Goal: Task Accomplishment & Management: Manage account settings

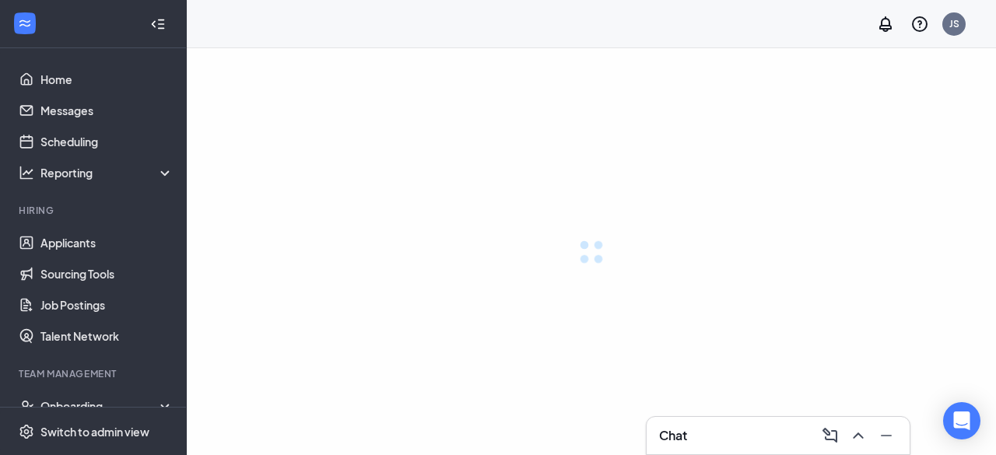
drag, startPoint x: 0, startPoint y: 0, endPoint x: 0, endPoint y: 49, distance: 49.0
click at [0, 296] on ul "Applicants Sourcing Tools Job Postings Talent Network" at bounding box center [93, 289] width 186 height 124
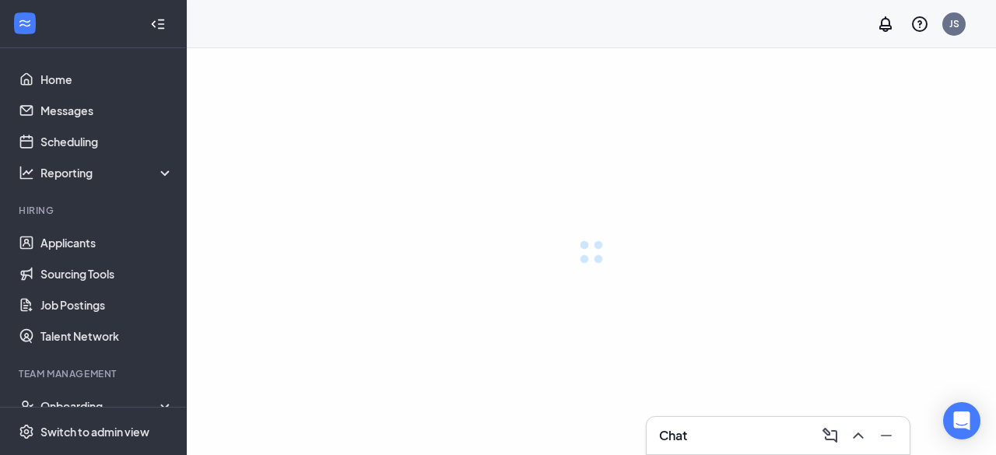
click at [0, 296] on ul "Applicants Sourcing Tools Job Postings Talent Network" at bounding box center [93, 289] width 186 height 124
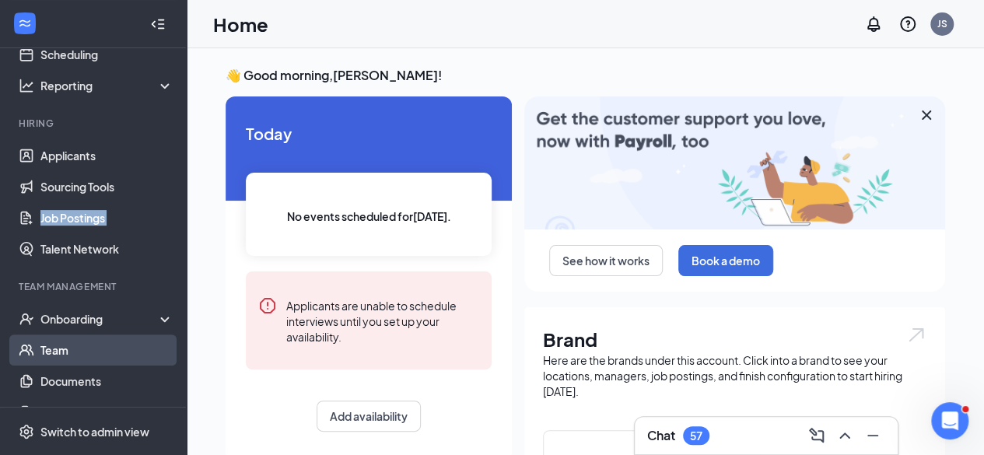
scroll to position [156, 0]
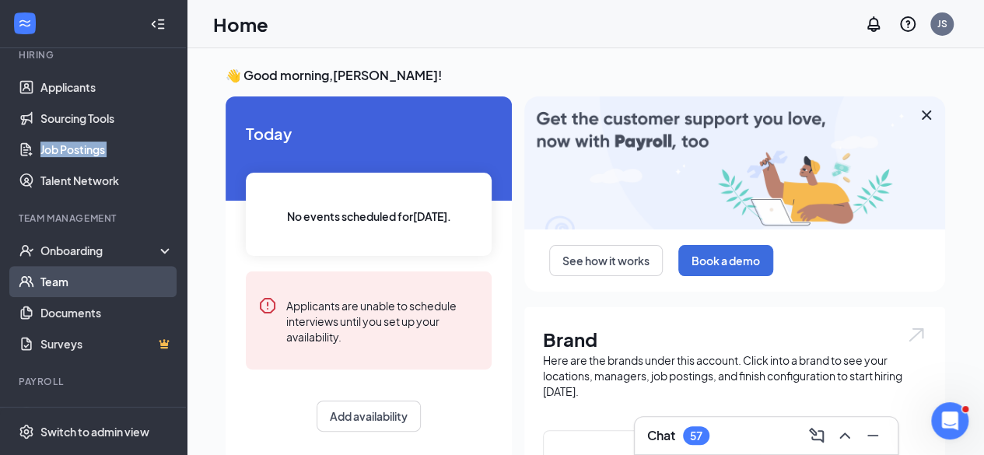
click at [72, 279] on link "Team" at bounding box center [106, 281] width 133 height 31
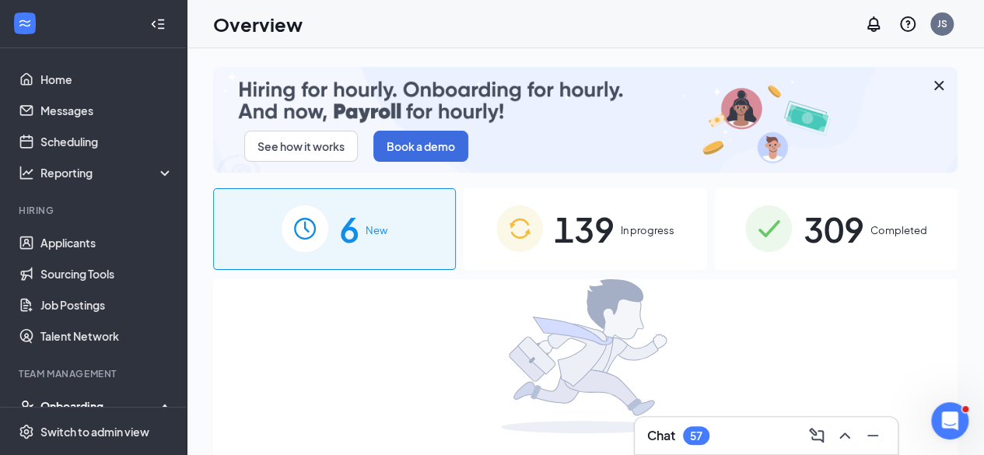
click at [847, 232] on span "309" at bounding box center [833, 229] width 61 height 54
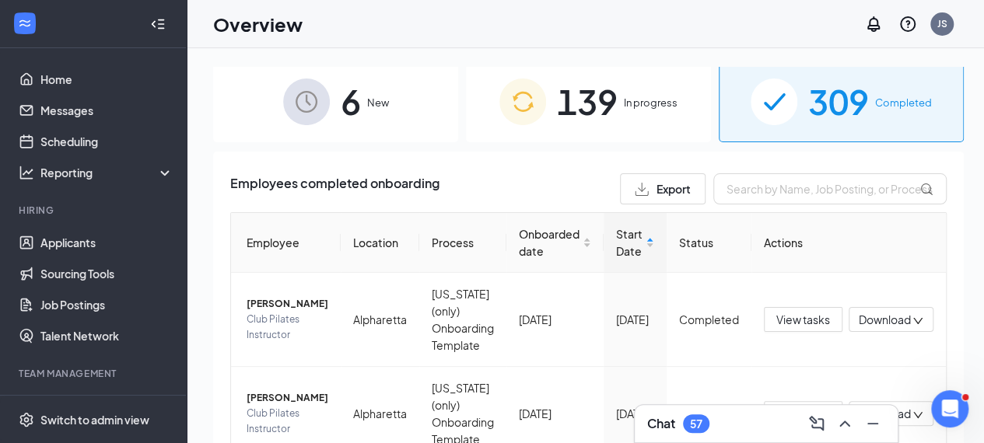
scroll to position [156, 0]
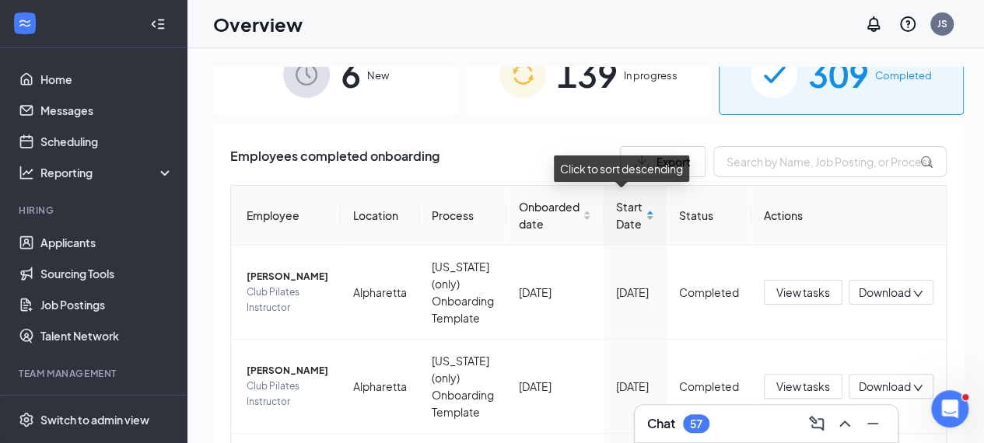
click at [619, 219] on span "Start Date" at bounding box center [629, 215] width 26 height 34
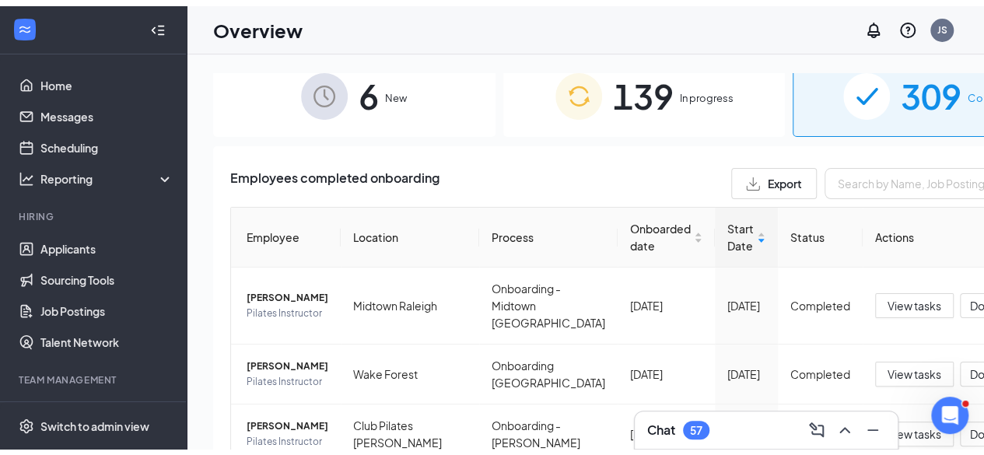
scroll to position [156, 0]
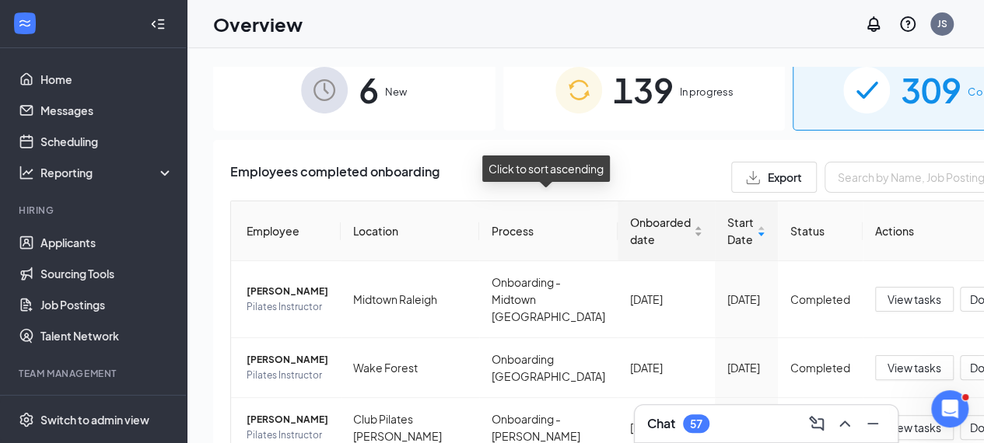
click at [630, 214] on span "Onboarded date" at bounding box center [660, 231] width 61 height 34
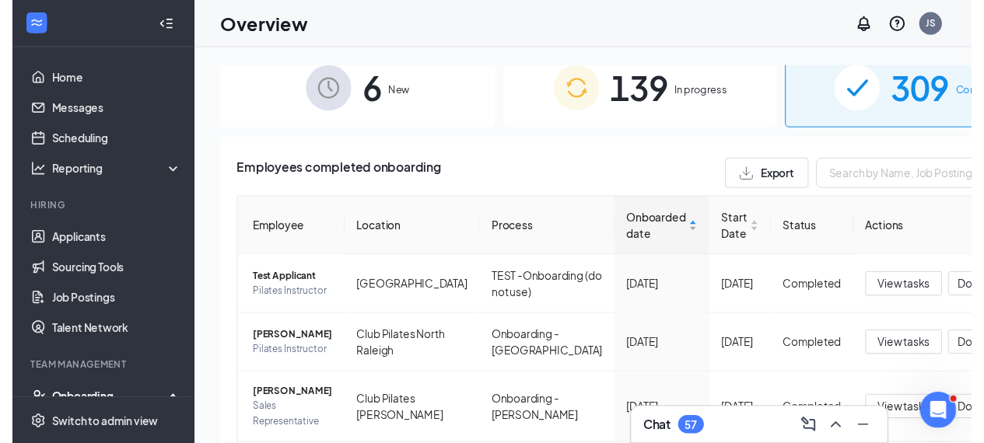
scroll to position [154, 0]
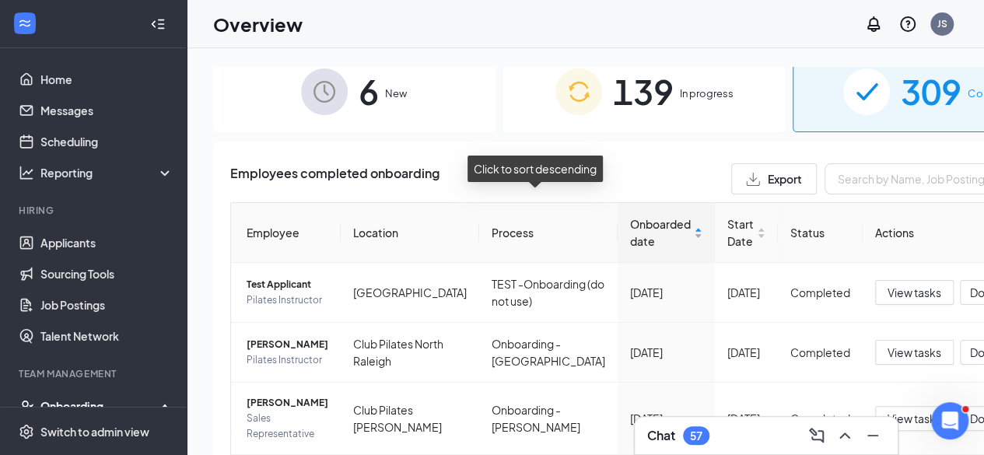
click at [630, 215] on span "Onboarded date" at bounding box center [660, 232] width 61 height 34
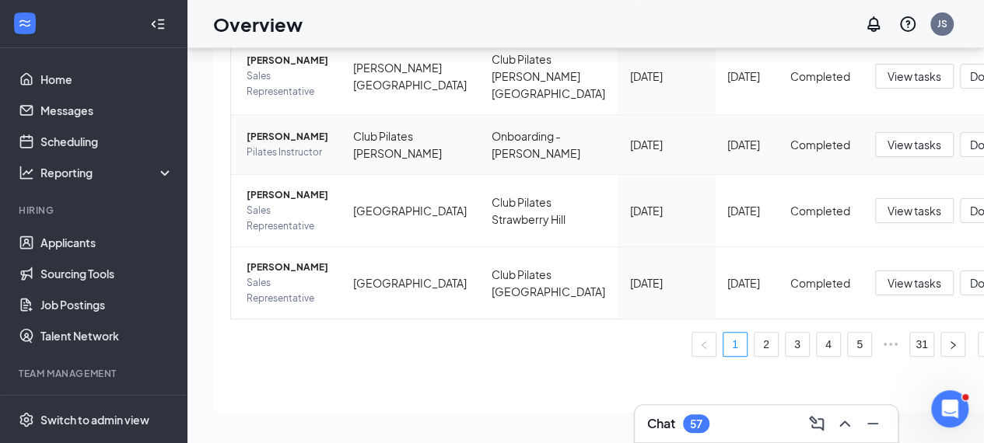
scroll to position [82, 0]
click at [301, 203] on span "Sales Representative" at bounding box center [288, 218] width 82 height 31
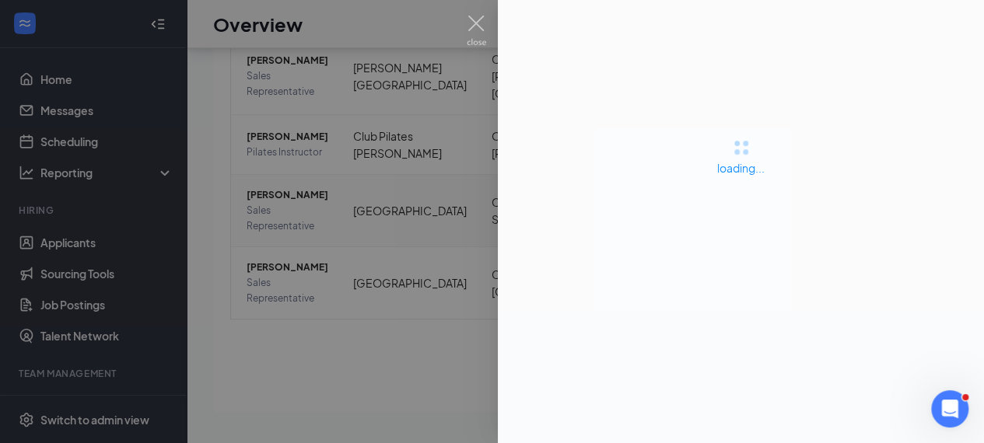
scroll to position [70, 0]
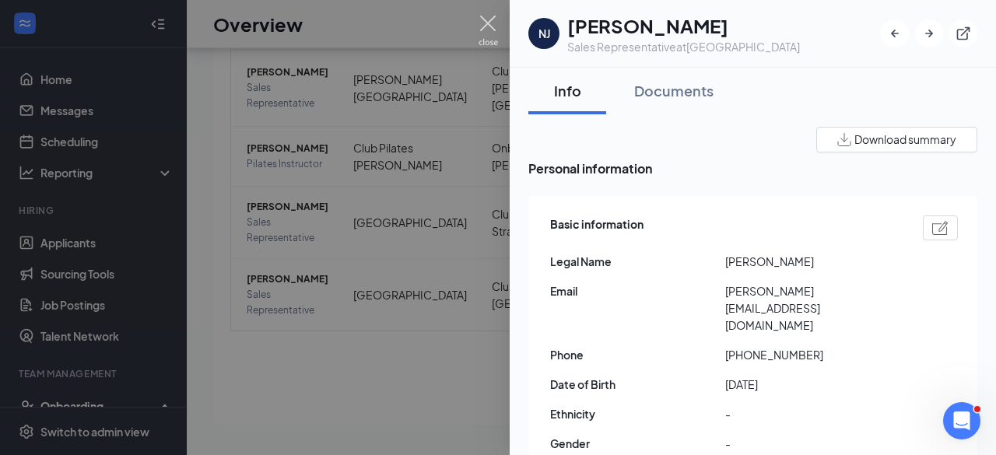
click at [494, 22] on img at bounding box center [487, 31] width 19 height 30
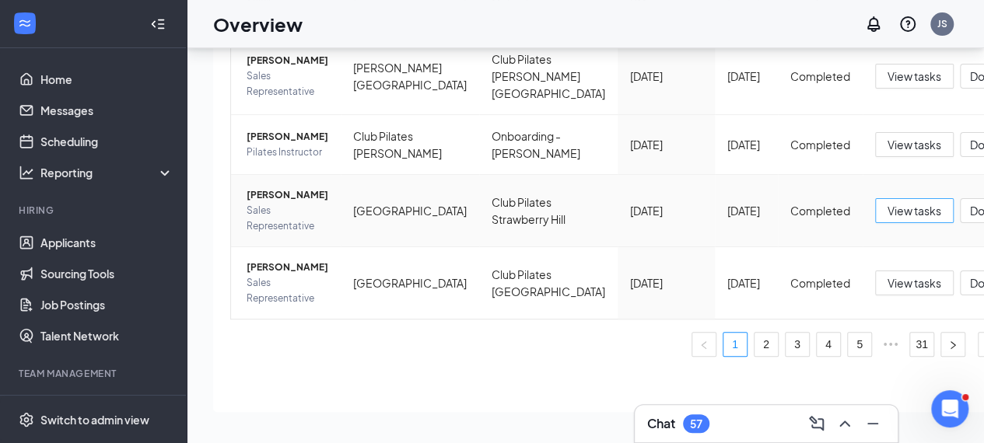
click at [888, 205] on span "View tasks" at bounding box center [915, 210] width 54 height 17
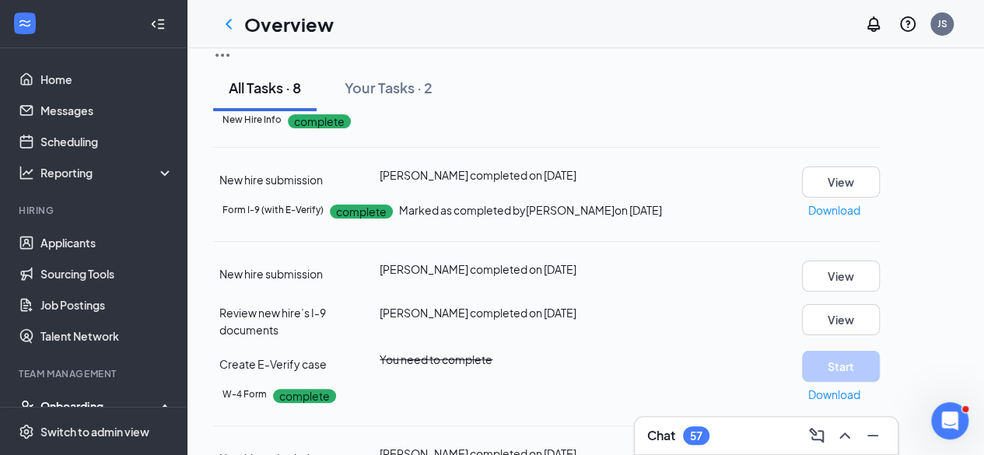
scroll to position [156, 0]
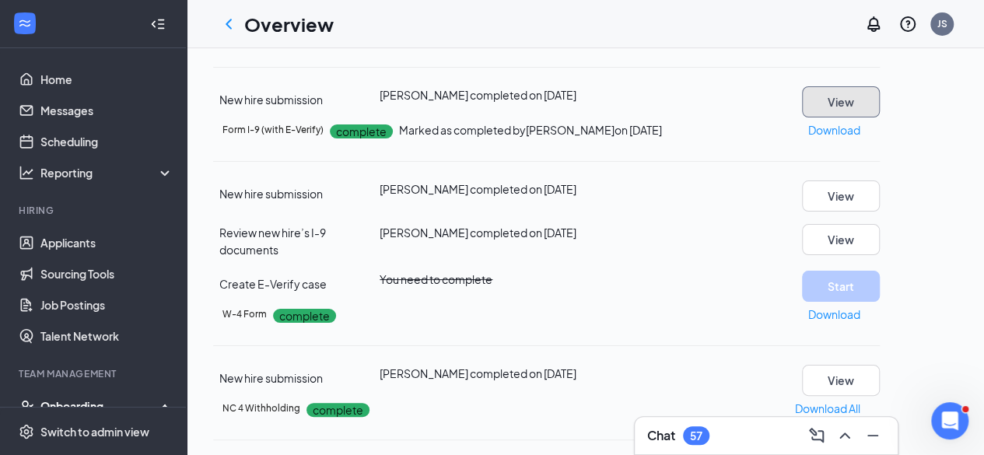
click at [880, 117] on button "View" at bounding box center [841, 101] width 78 height 31
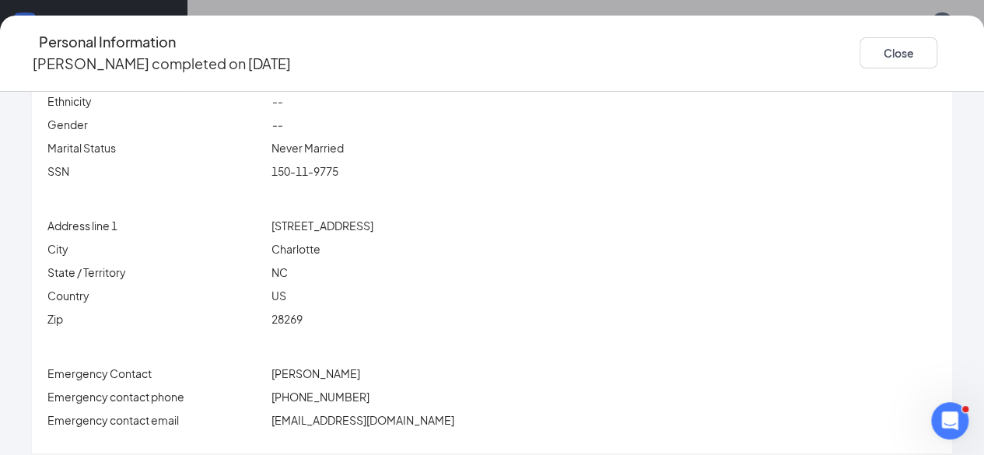
scroll to position [0, 0]
click at [875, 51] on button "Close" at bounding box center [899, 52] width 78 height 31
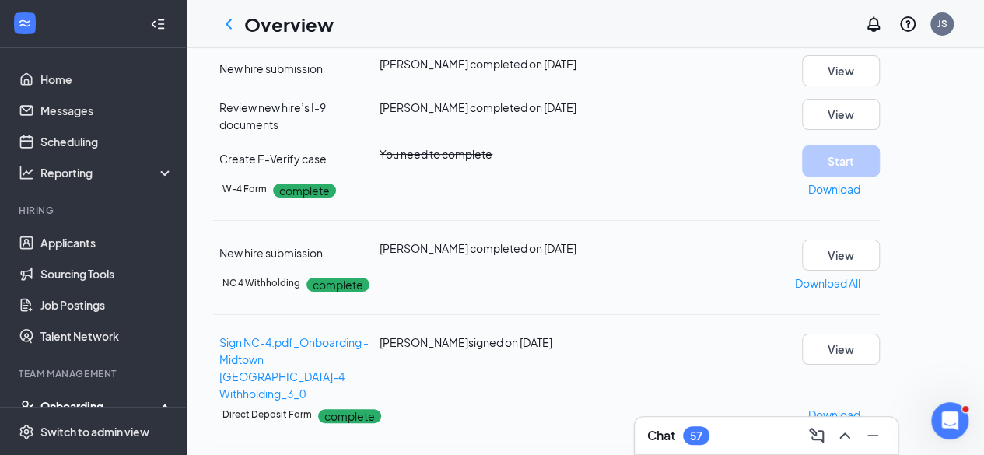
scroll to position [389, 0]
click at [880, 271] on button "View" at bounding box center [841, 255] width 78 height 31
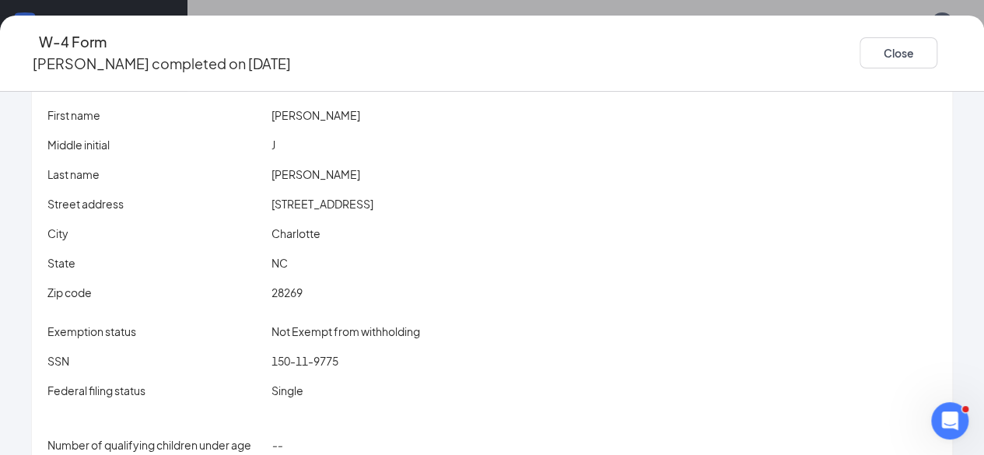
scroll to position [78, 0]
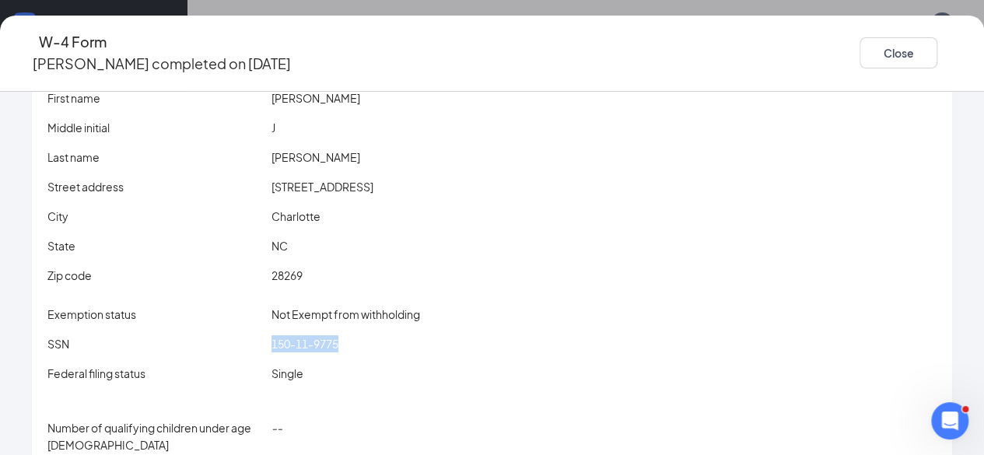
drag, startPoint x: 285, startPoint y: 331, endPoint x: 452, endPoint y: 332, distance: 167.3
click at [452, 335] on div "SSN 150-11-9775" at bounding box center [491, 343] width 895 height 17
copy div "150-11-9775"
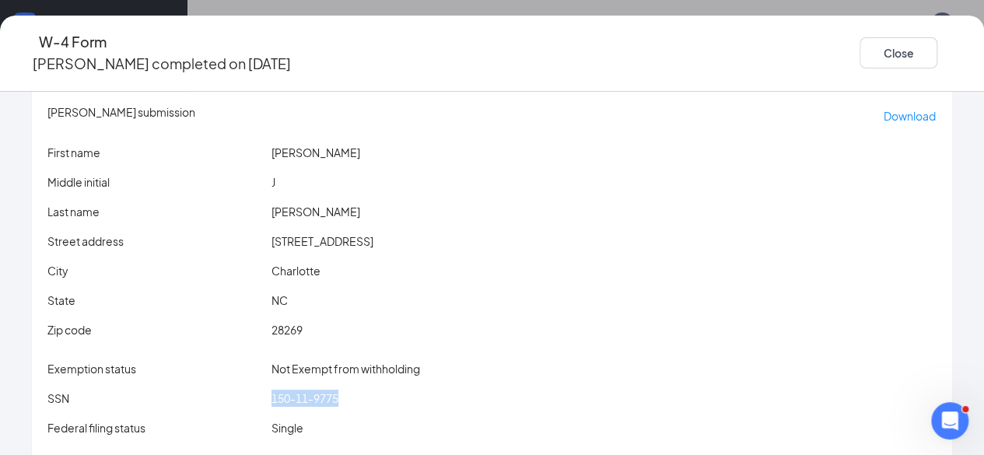
scroll to position [0, 0]
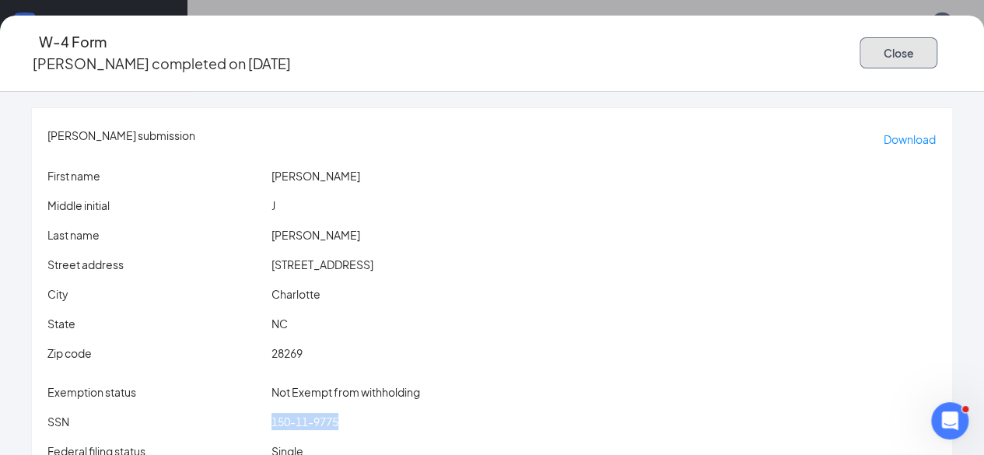
click at [871, 51] on button "Close" at bounding box center [899, 52] width 78 height 31
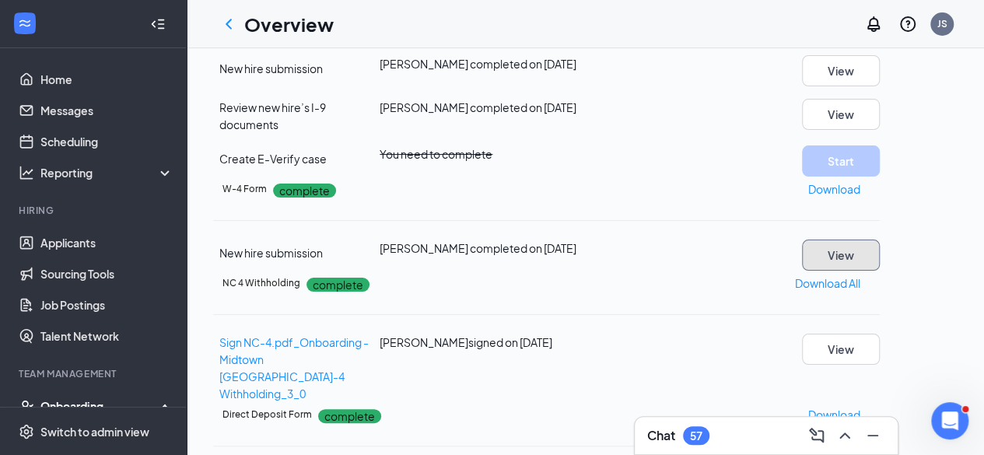
scroll to position [156, 0]
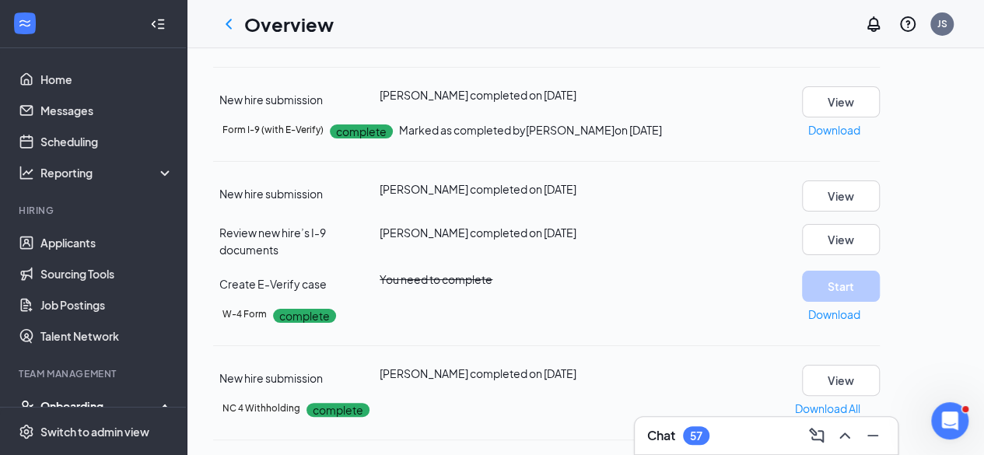
click at [880, 117] on div "New Hire Info complete New hire submission Nicole J Hogan completed on Aug 17, …" at bounding box center [546, 74] width 667 height 86
click at [880, 117] on button "View" at bounding box center [841, 101] width 78 height 31
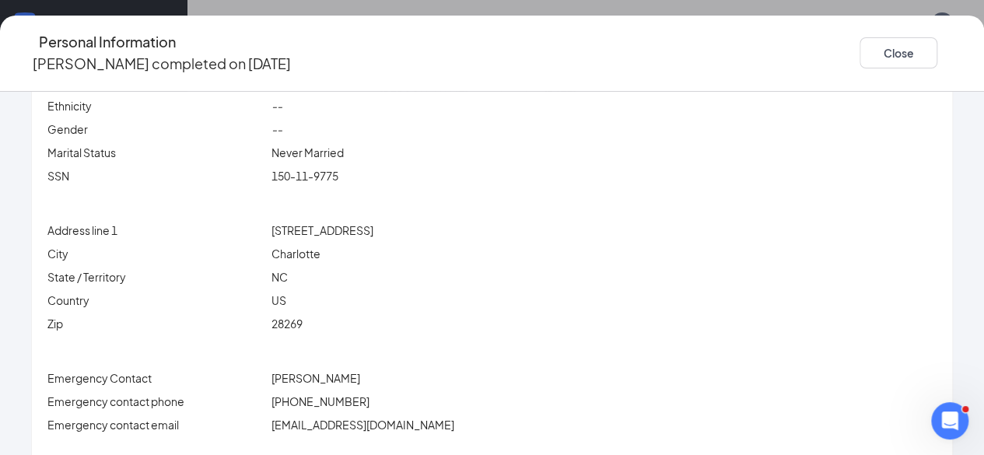
drag, startPoint x: 327, startPoint y: 218, endPoint x: 433, endPoint y: 219, distance: 105.8
click at [434, 222] on div "Address line 1 3804 Alexander Forest Dr" at bounding box center [491, 230] width 895 height 17
copy div "3804 Alexander Forest Dr"
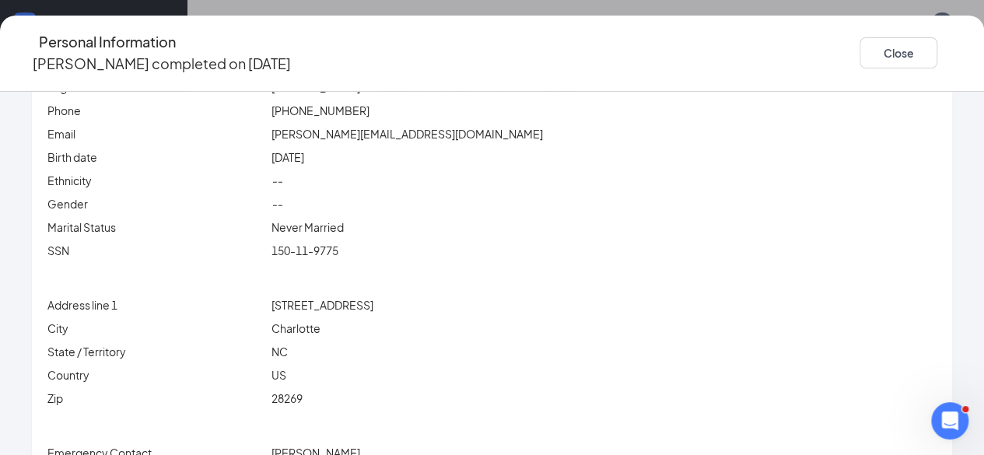
scroll to position [0, 0]
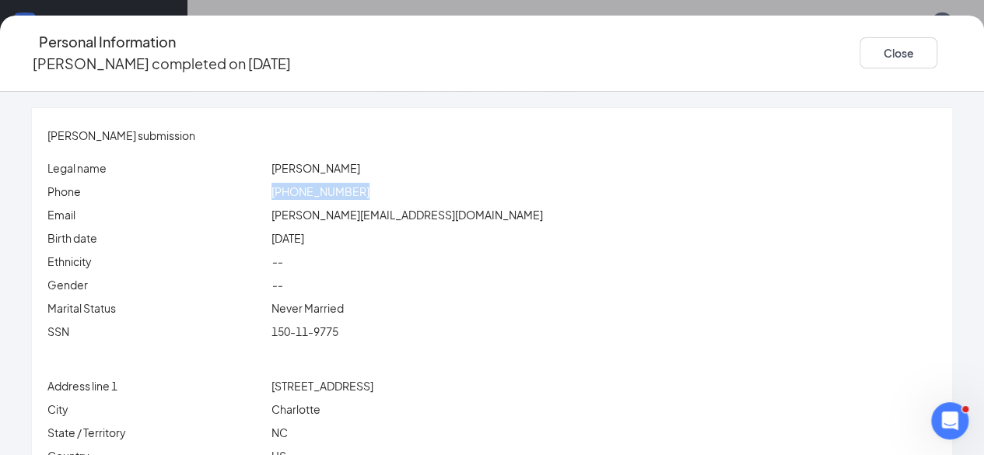
drag, startPoint x: 290, startPoint y: 177, endPoint x: 406, endPoint y: 178, distance: 115.9
click at [406, 183] on div "(973) 934-9004" at bounding box center [603, 191] width 671 height 17
copy span "(973) 934-9004"
drag, startPoint x: 296, startPoint y: 196, endPoint x: 374, endPoint y: 202, distance: 78.8
click at [375, 208] on span "nicolejanelle@outlook.com" at bounding box center [408, 215] width 272 height 14
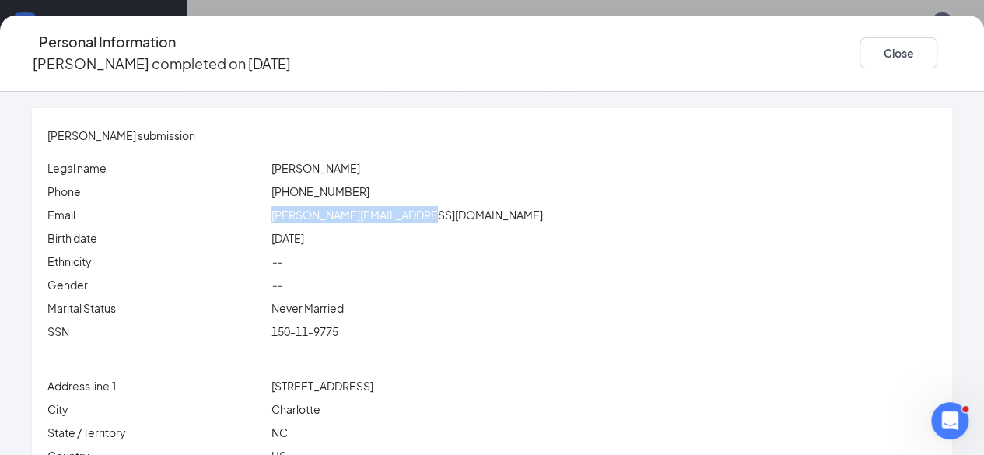
drag, startPoint x: 282, startPoint y: 193, endPoint x: 451, endPoint y: 205, distance: 170.0
click at [451, 206] on div "Email nicolejanelle@outlook.com" at bounding box center [491, 214] width 895 height 17
copy div "nicolejanelle@outlook.com"
drag, startPoint x: 866, startPoint y: 47, endPoint x: 885, endPoint y: 44, distance: 18.8
click at [874, 66] on div "Close" at bounding box center [906, 53] width 93 height 44
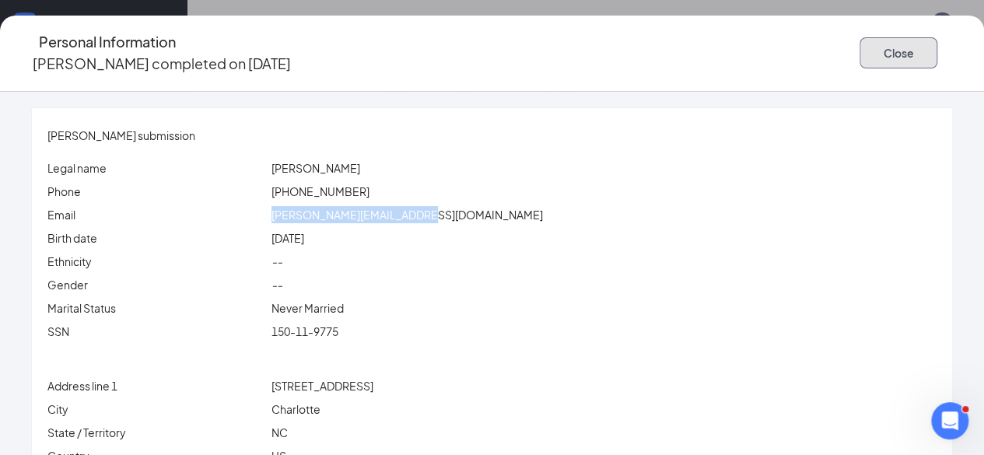
click at [885, 37] on button "Close" at bounding box center [899, 52] width 78 height 31
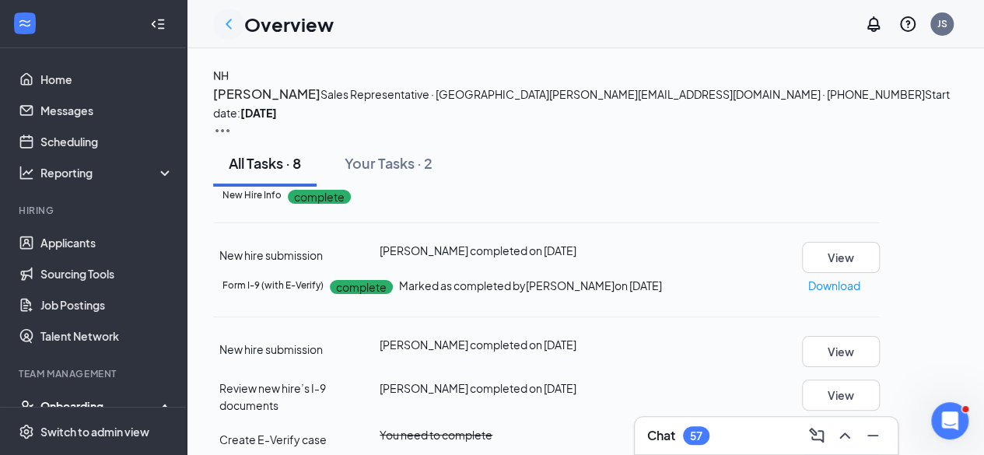
click at [226, 26] on icon "ChevronLeft" at bounding box center [228, 24] width 19 height 19
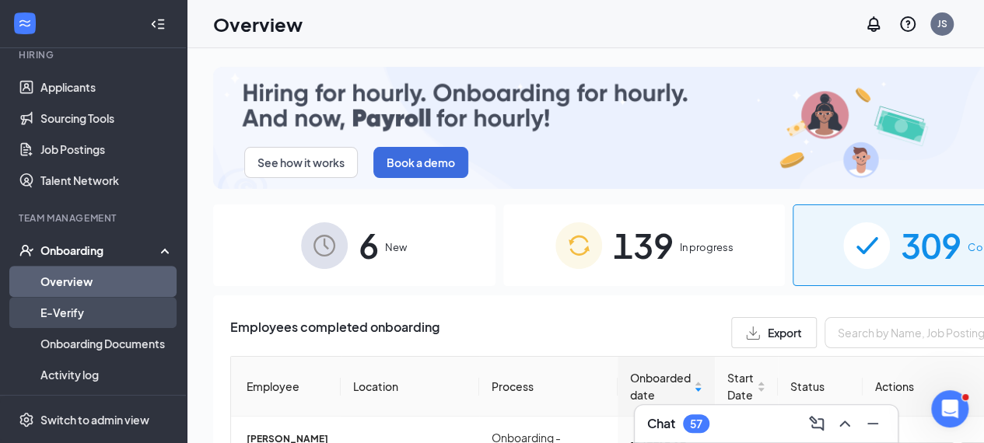
scroll to position [233, 0]
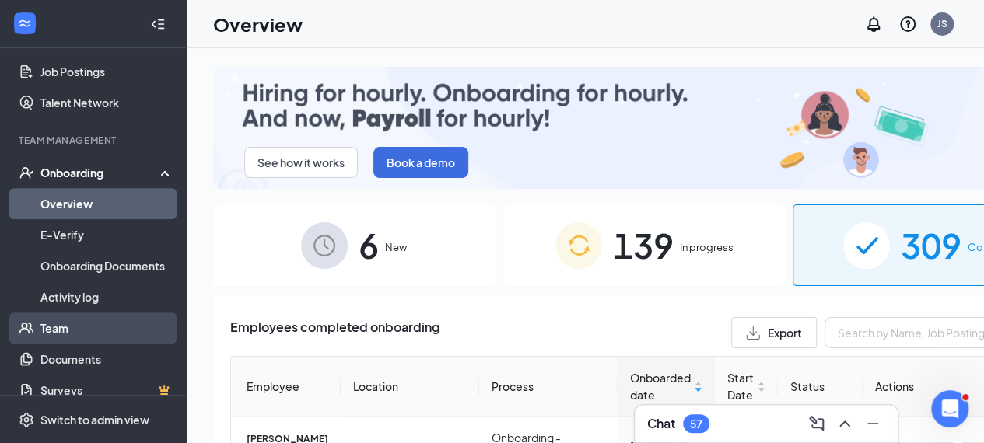
click at [72, 331] on link "Team" at bounding box center [106, 328] width 133 height 31
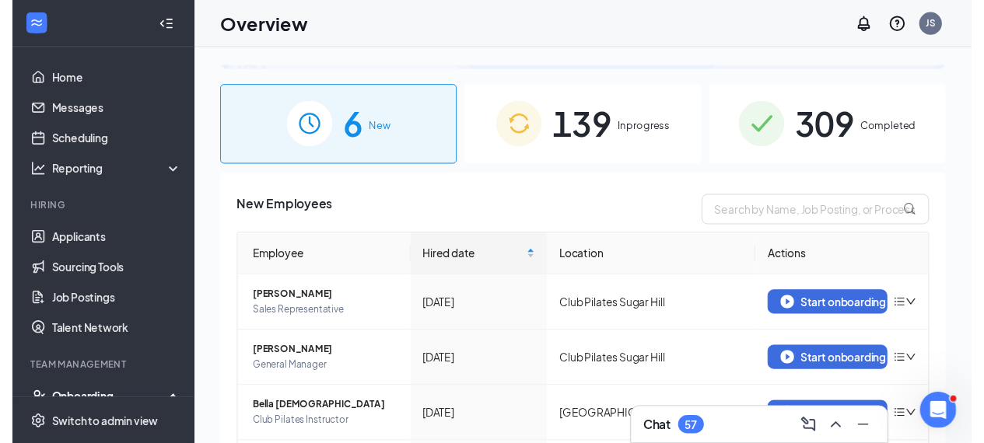
scroll to position [156, 0]
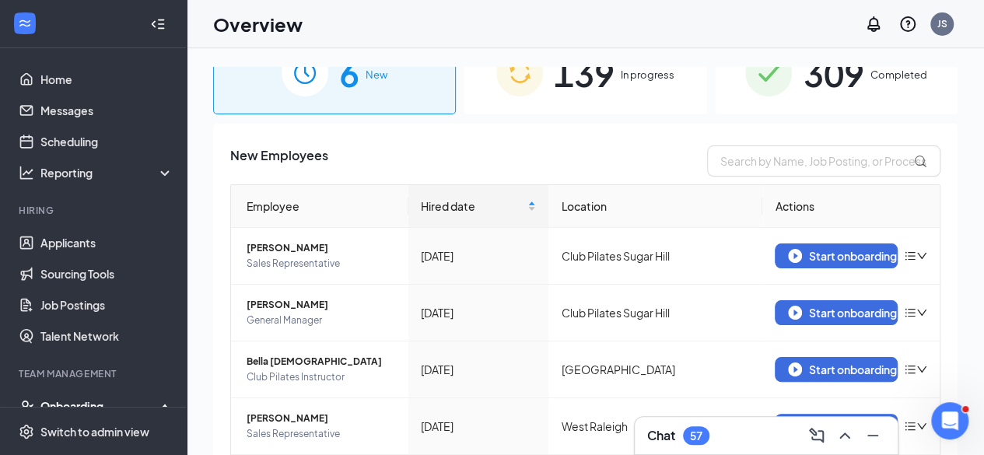
click at [842, 89] on span "309" at bounding box center [833, 74] width 61 height 54
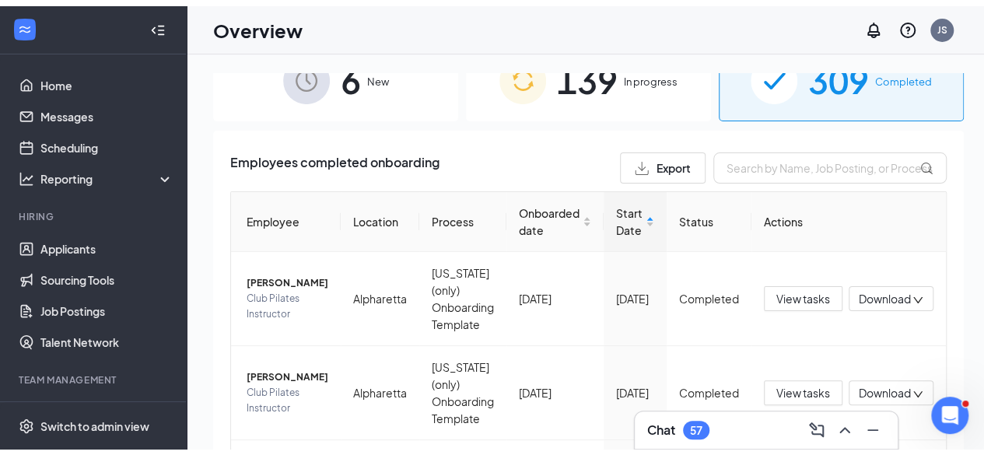
scroll to position [156, 0]
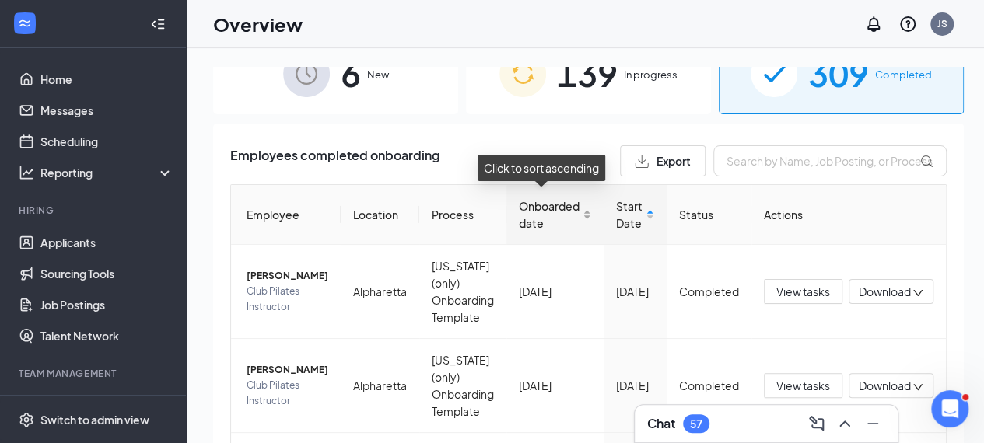
click at [521, 230] on div "Onboarded date" at bounding box center [555, 215] width 72 height 34
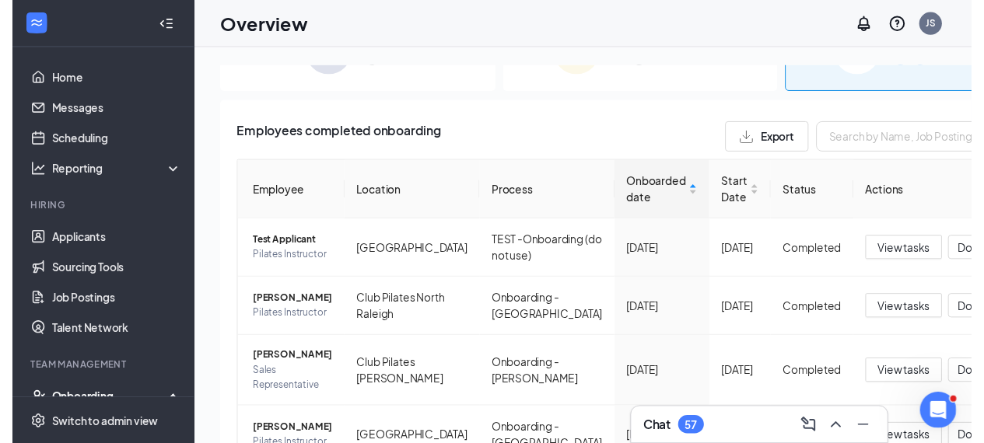
scroll to position [78, 0]
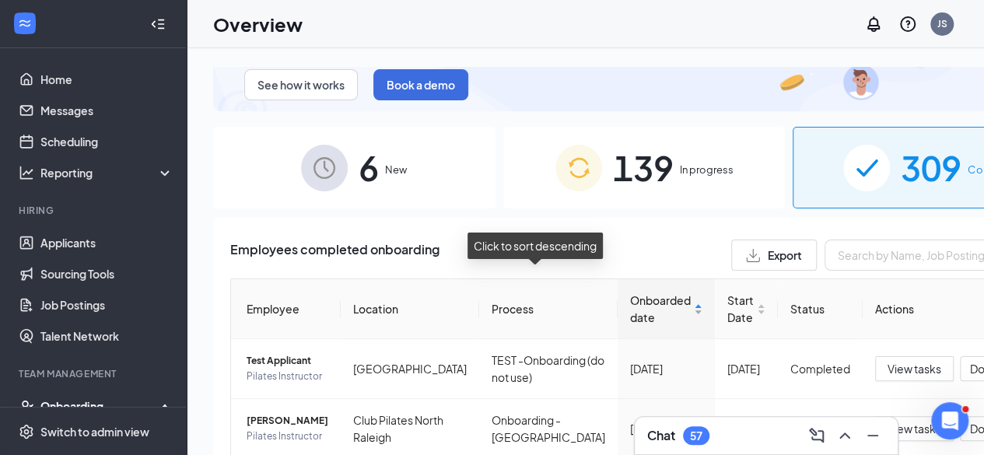
click at [630, 300] on span "Onboarded date" at bounding box center [660, 309] width 61 height 34
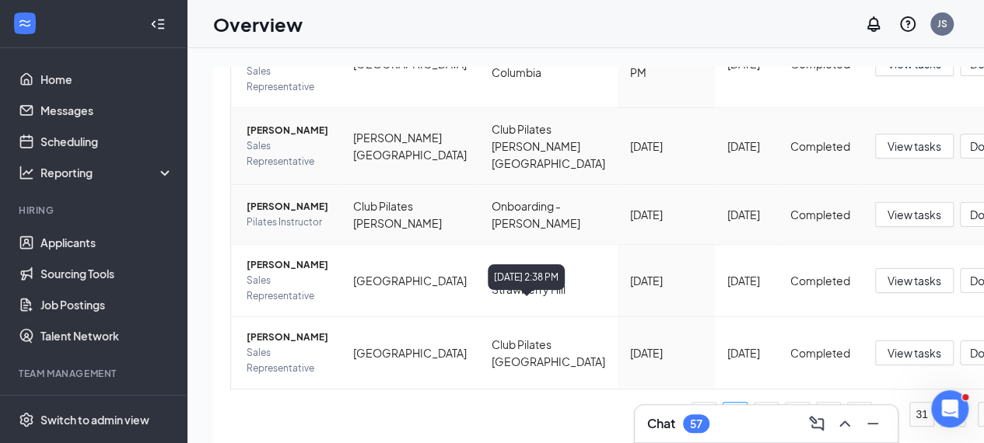
scroll to position [778, 0]
click at [296, 215] on span "[PERSON_NAME]" at bounding box center [288, 207] width 82 height 16
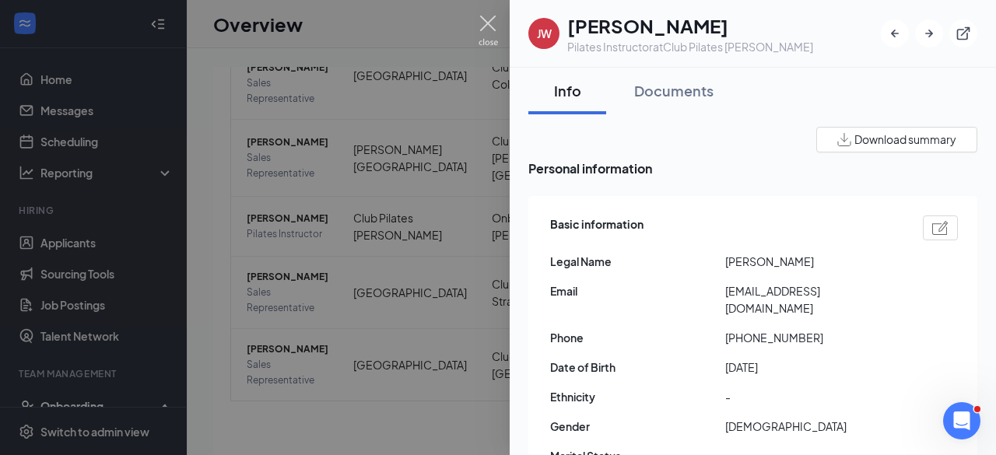
click at [492, 24] on img at bounding box center [487, 31] width 19 height 30
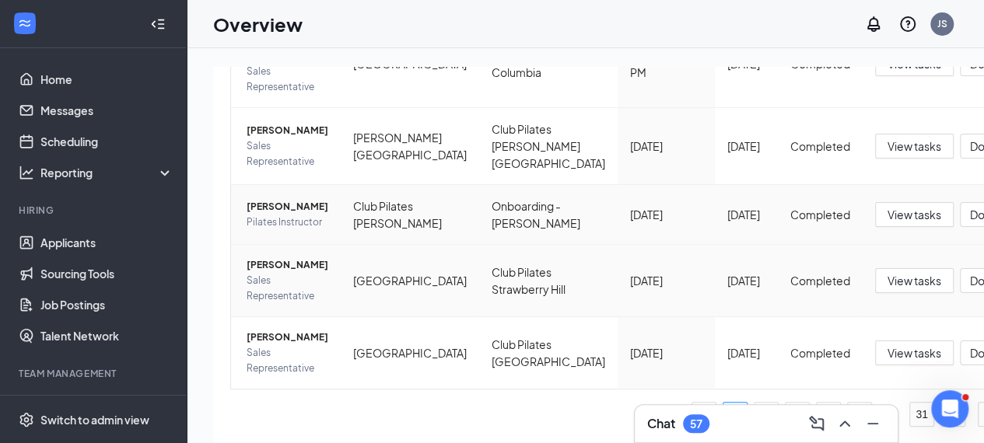
scroll to position [700, 0]
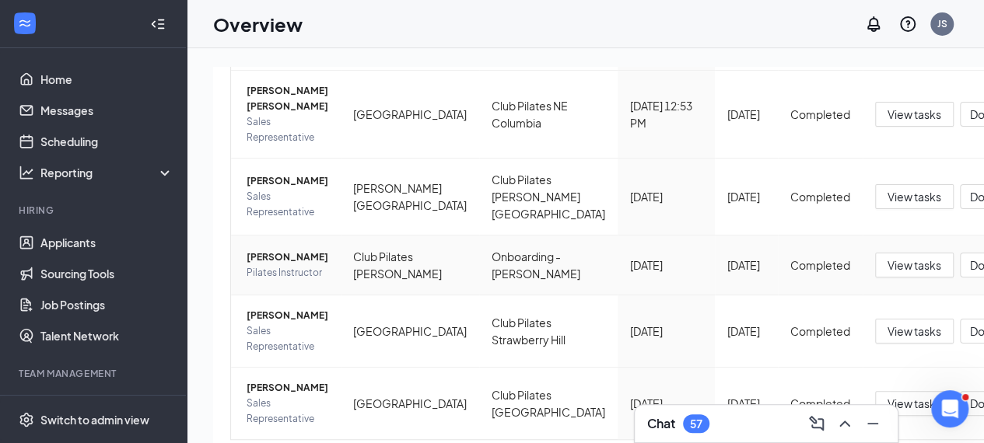
click at [258, 265] on span "[PERSON_NAME]" at bounding box center [288, 258] width 82 height 16
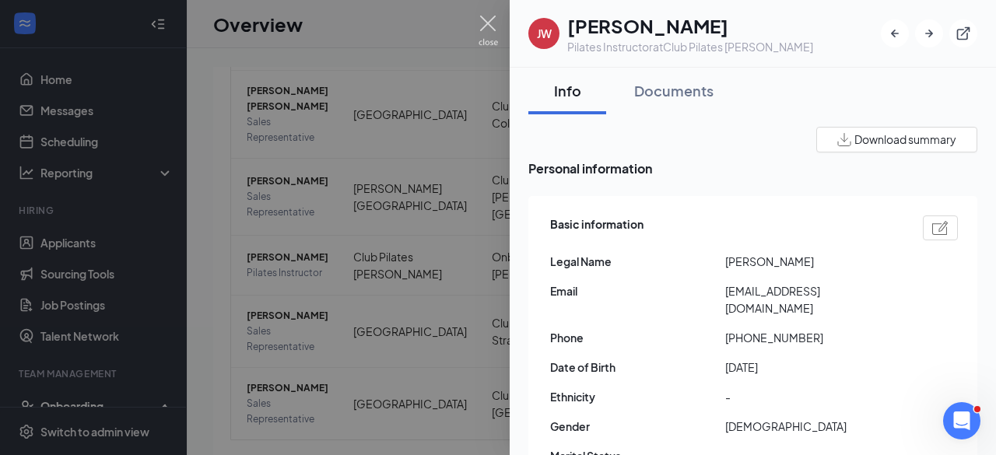
click at [490, 19] on img at bounding box center [487, 31] width 19 height 30
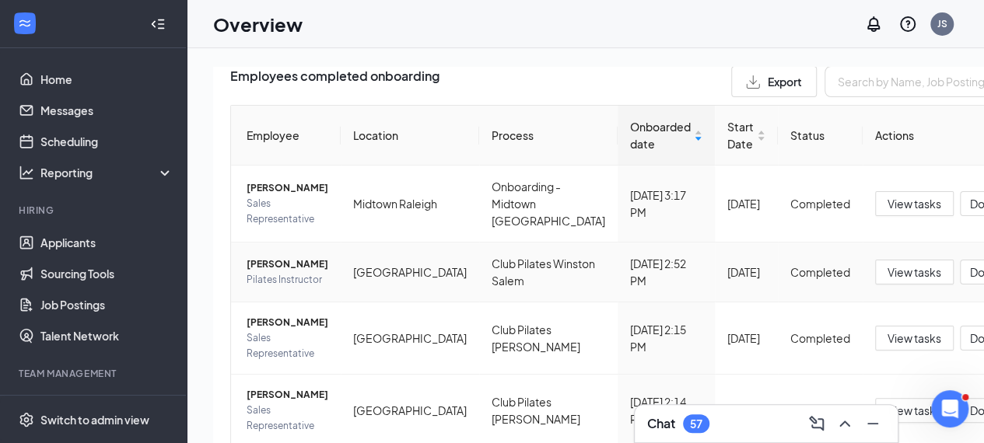
scroll to position [233, 0]
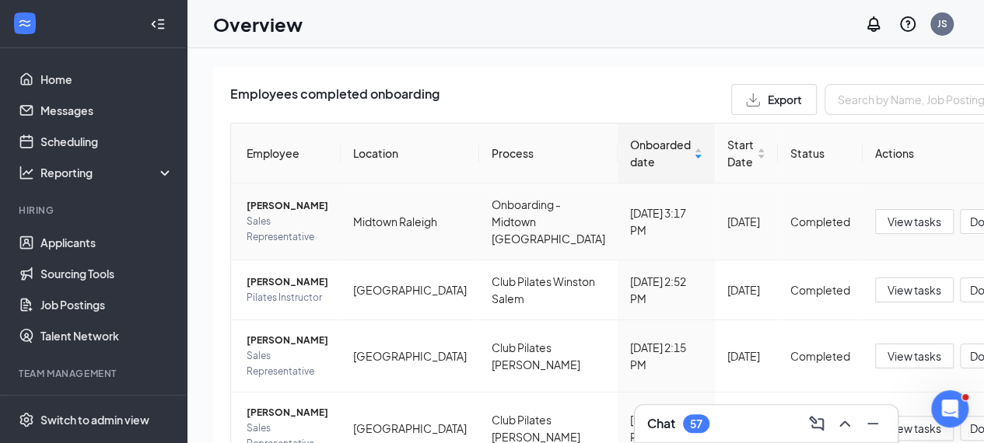
click at [286, 214] on span "Sales Representative" at bounding box center [288, 229] width 82 height 31
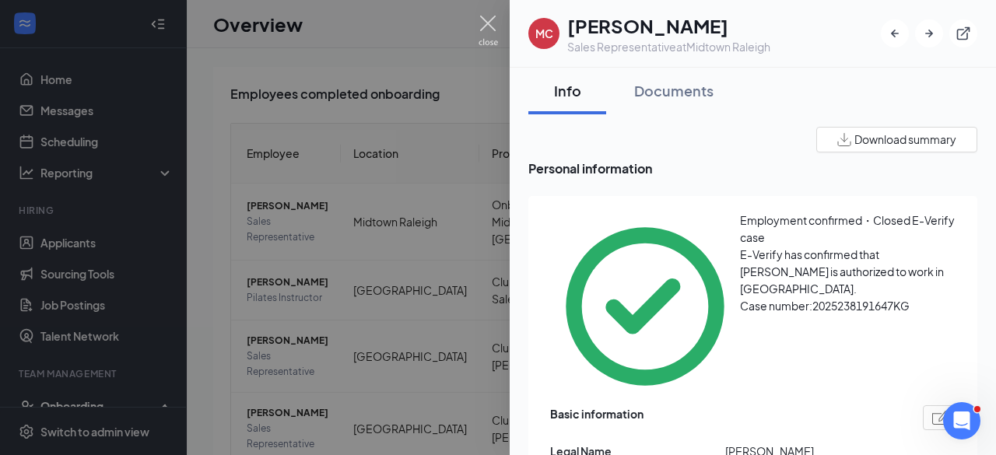
click at [483, 23] on img at bounding box center [487, 31] width 19 height 30
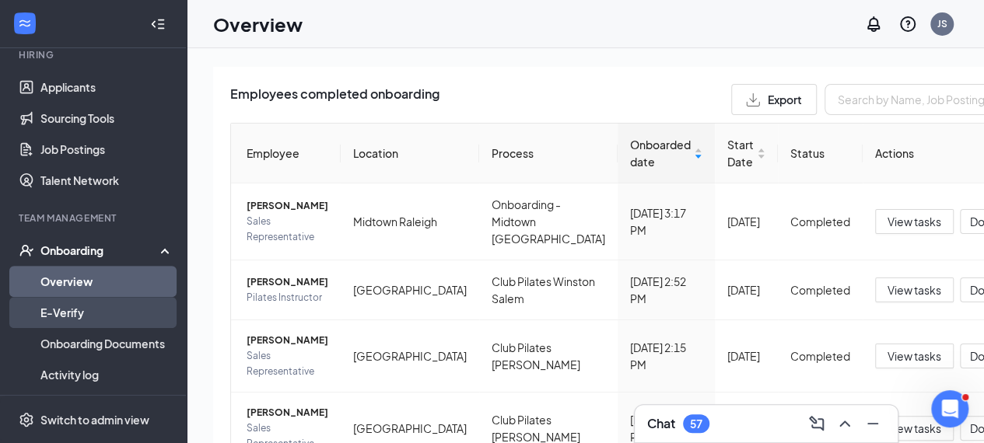
scroll to position [233, 0]
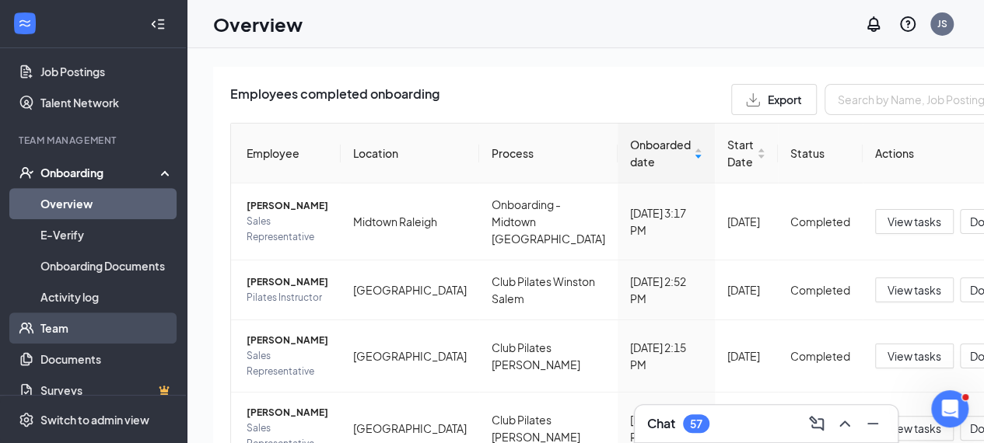
drag, startPoint x: 79, startPoint y: 328, endPoint x: 92, endPoint y: 327, distance: 12.5
click at [79, 328] on link "Team" at bounding box center [106, 328] width 133 height 31
